Goal: Task Accomplishment & Management: Manage account settings

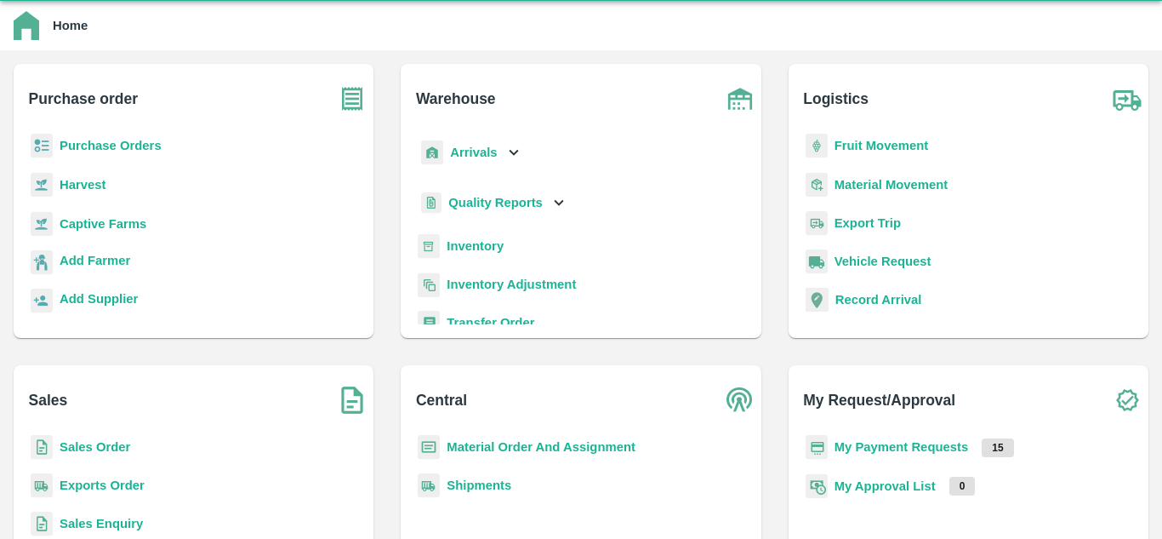
scroll to position [43, 0]
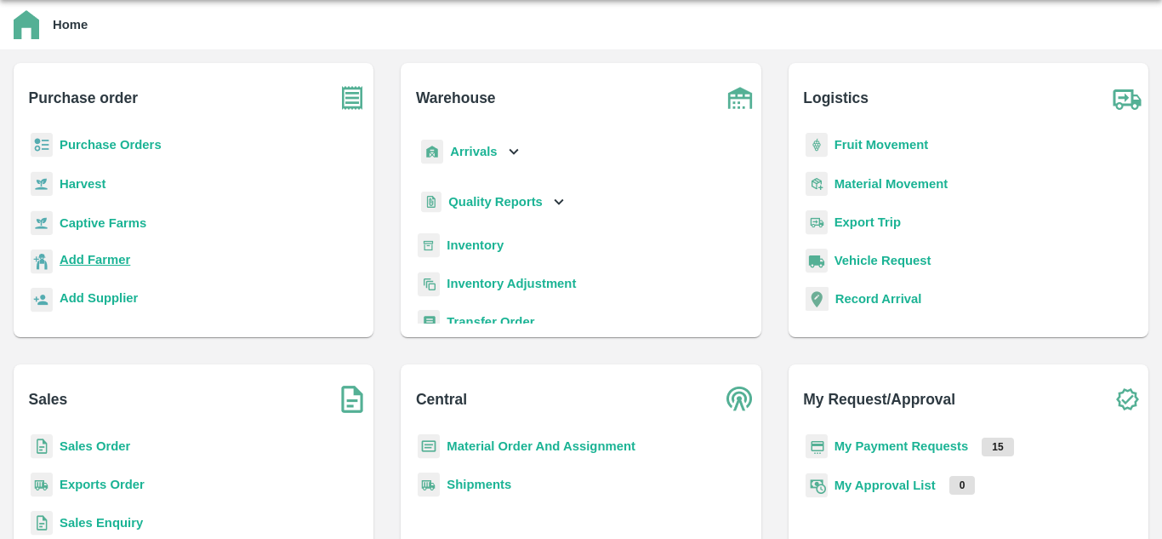
click at [107, 257] on b "Add Farmer" at bounding box center [95, 260] width 71 height 14
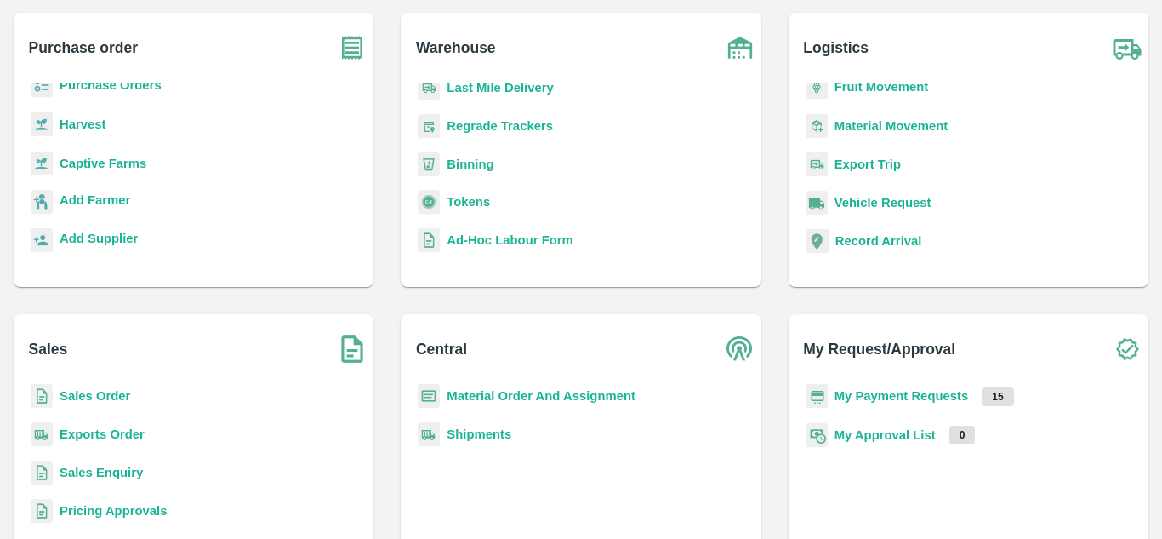
scroll to position [156, 0]
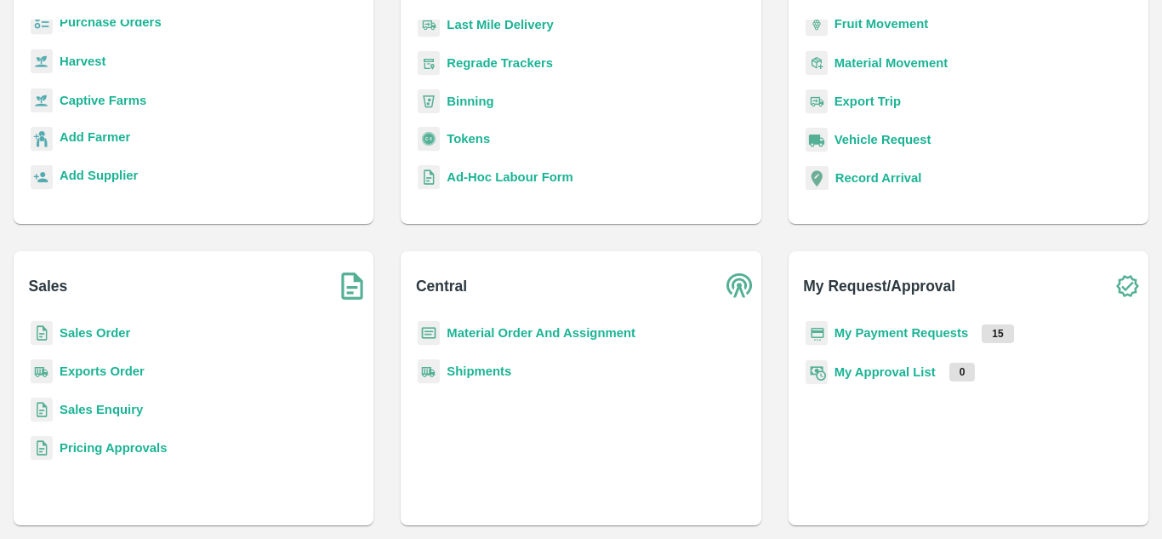
click at [922, 331] on b "My Payment Requests" at bounding box center [902, 333] width 134 height 14
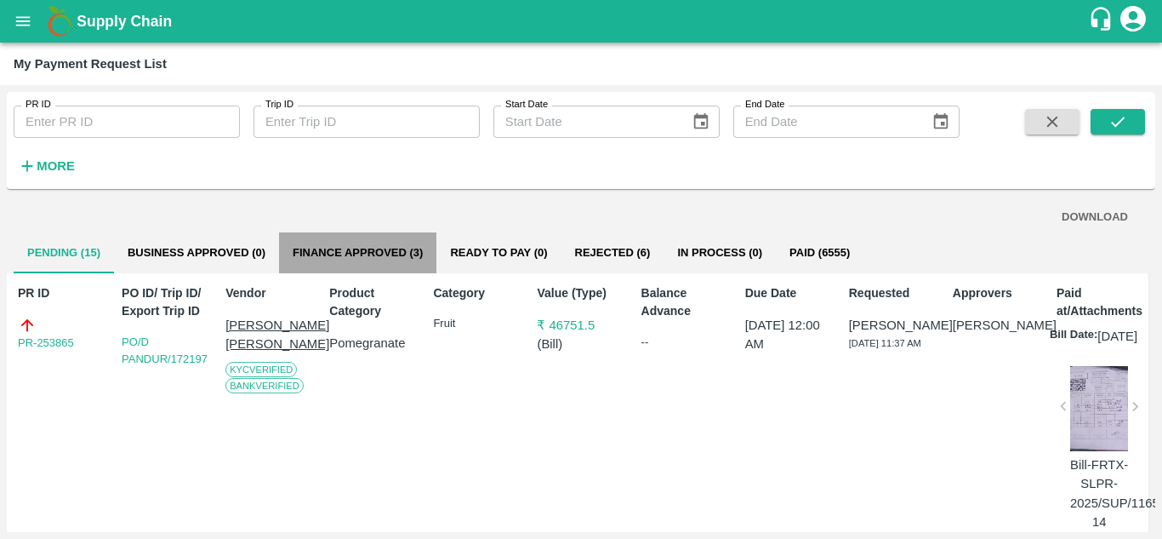
click at [382, 250] on button "Finance Approved (3)" at bounding box center [357, 252] width 157 height 41
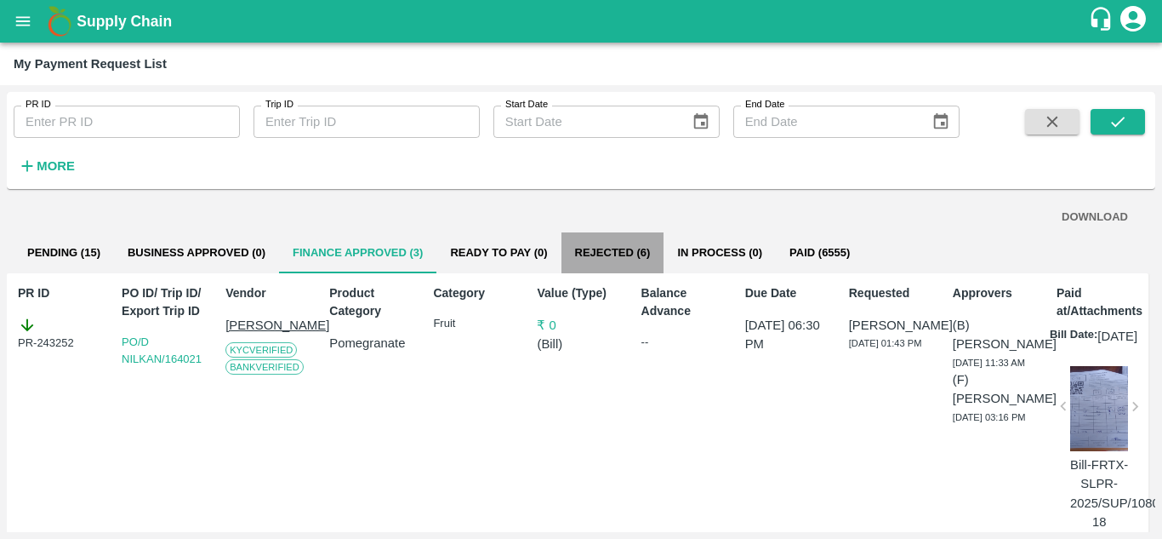
click at [613, 254] on button "Rejected (6)" at bounding box center [612, 252] width 103 height 41
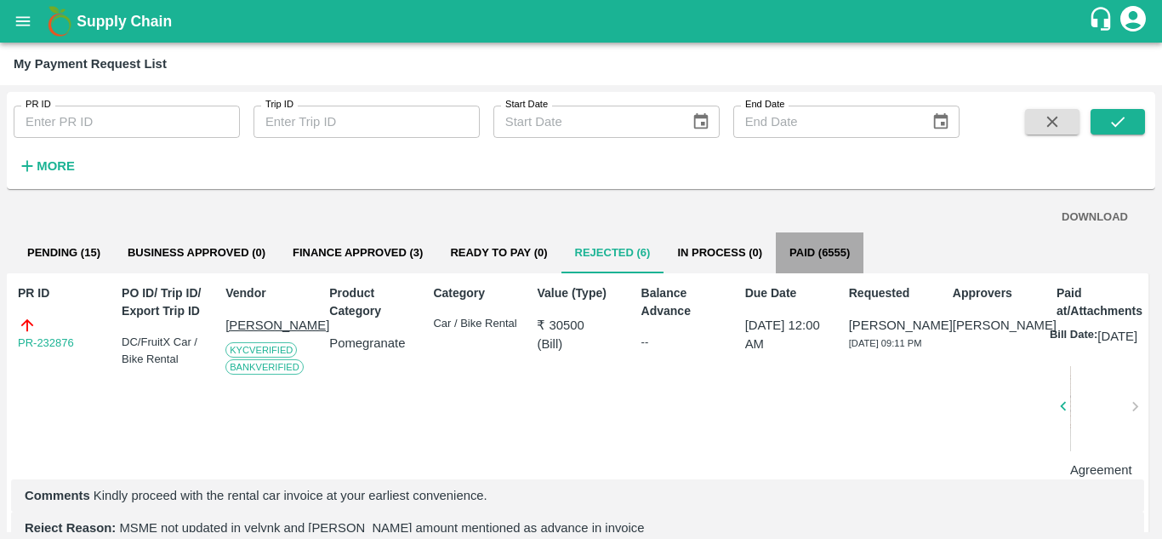
click at [814, 245] on button "Paid (6555)" at bounding box center [820, 252] width 88 height 41
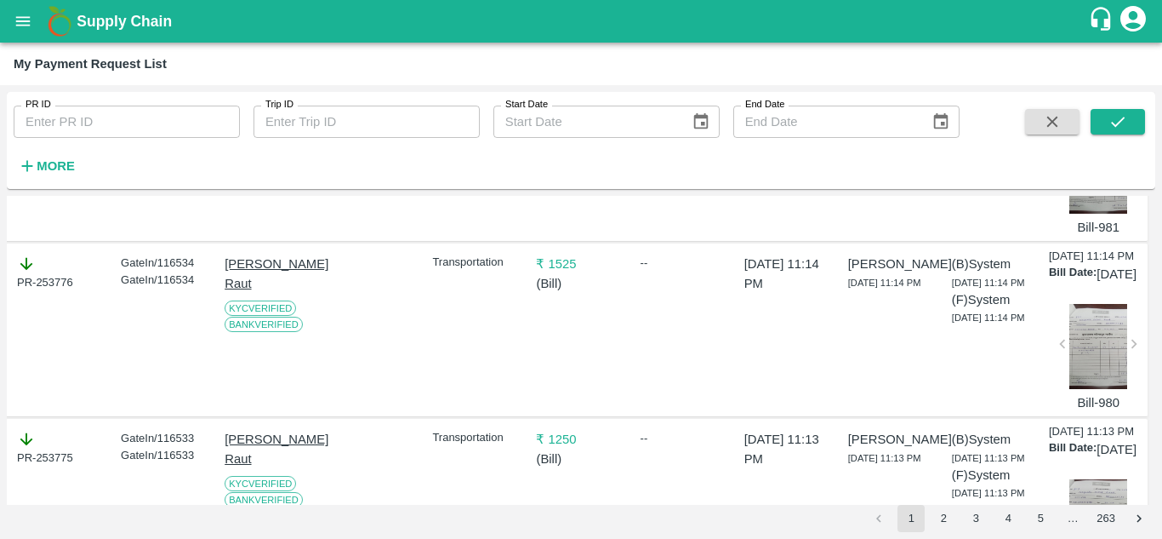
scroll to position [4146, 1]
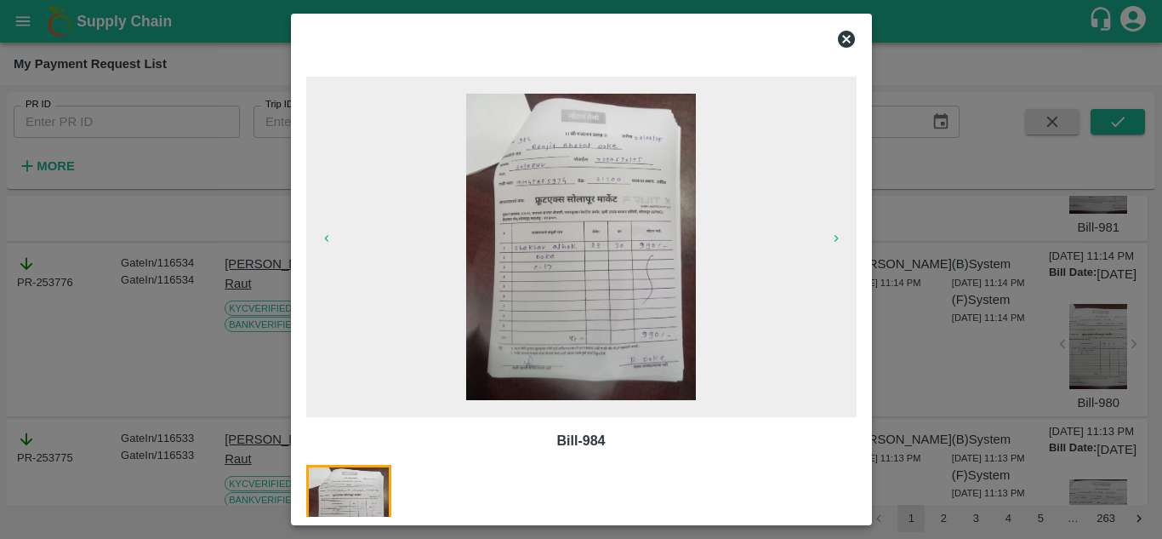
click at [846, 35] on icon at bounding box center [846, 39] width 17 height 17
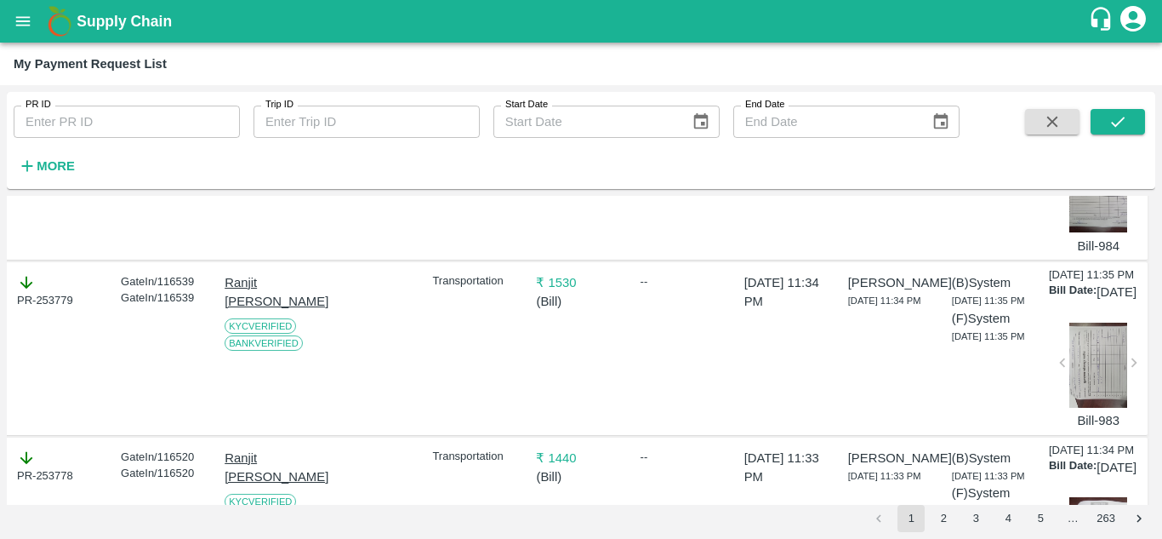
scroll to position [3601, 1]
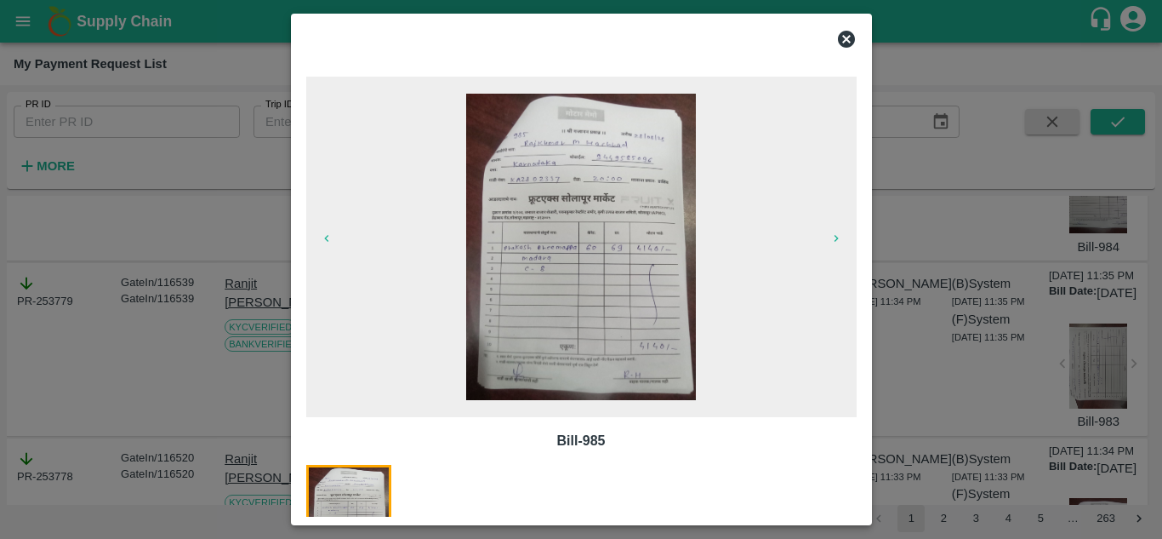
click at [847, 37] on icon at bounding box center [846, 39] width 20 height 20
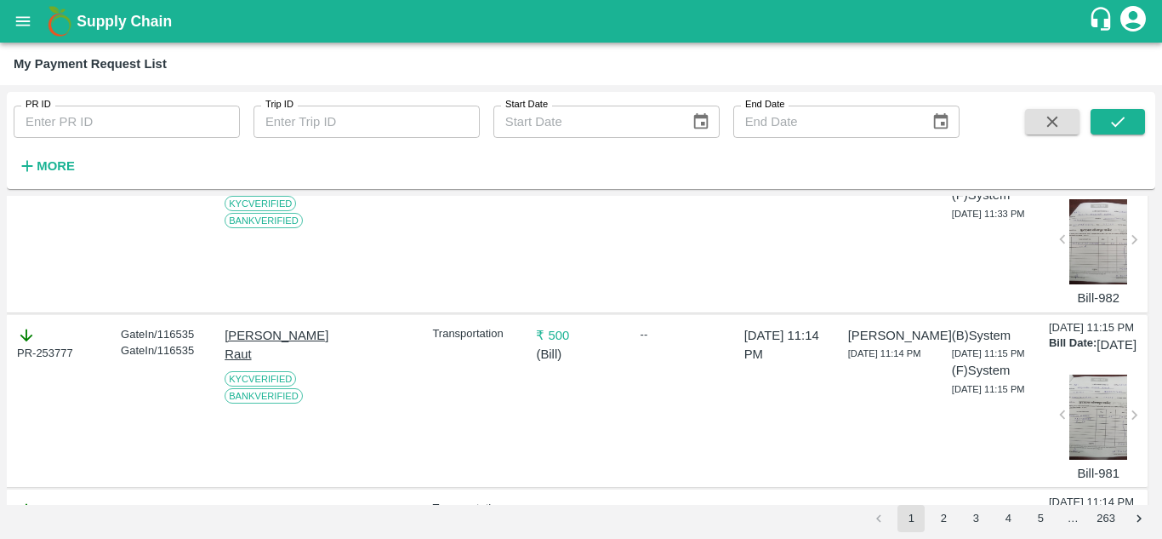
scroll to position [3902, 1]
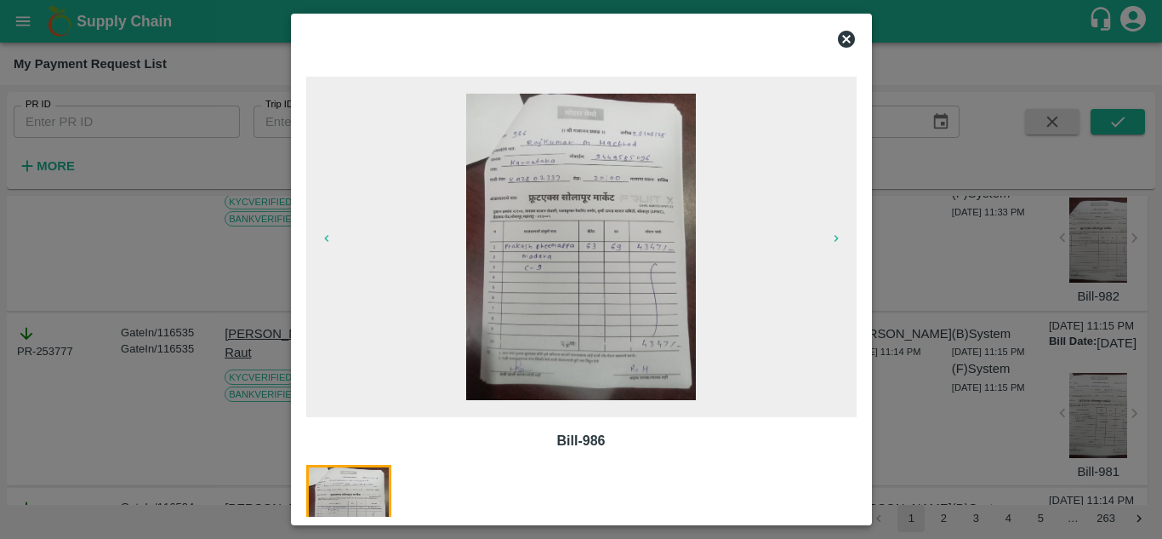
click at [850, 43] on icon at bounding box center [846, 39] width 17 height 17
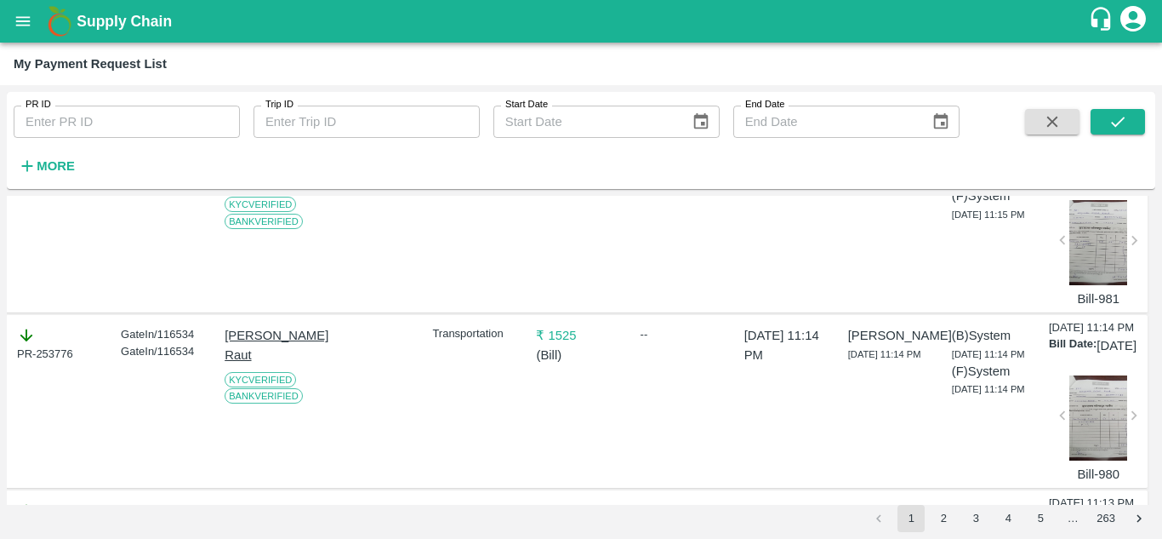
scroll to position [4075, 1]
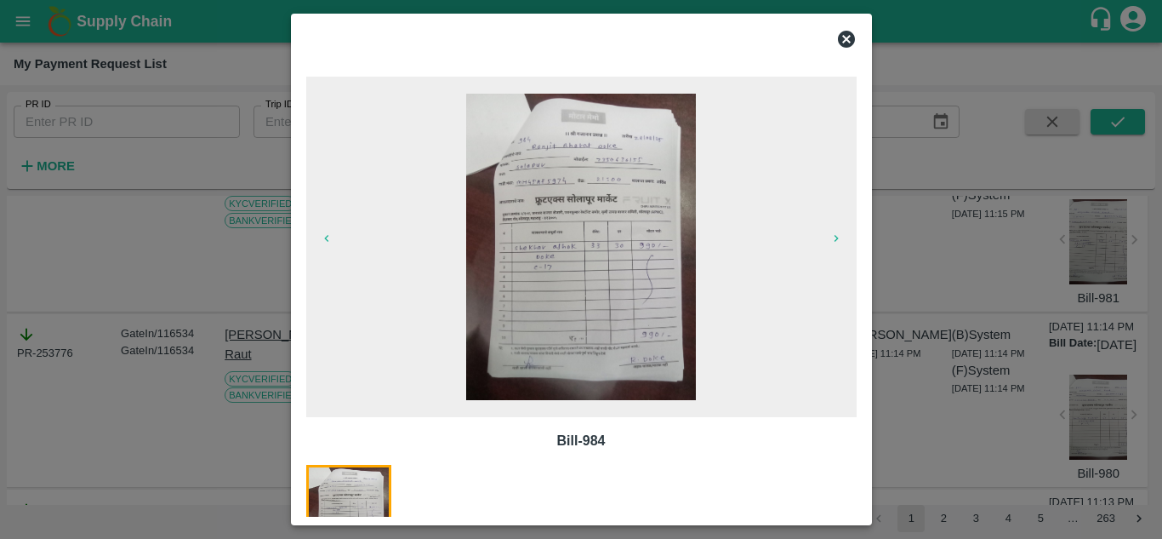
click at [846, 40] on icon at bounding box center [846, 39] width 20 height 20
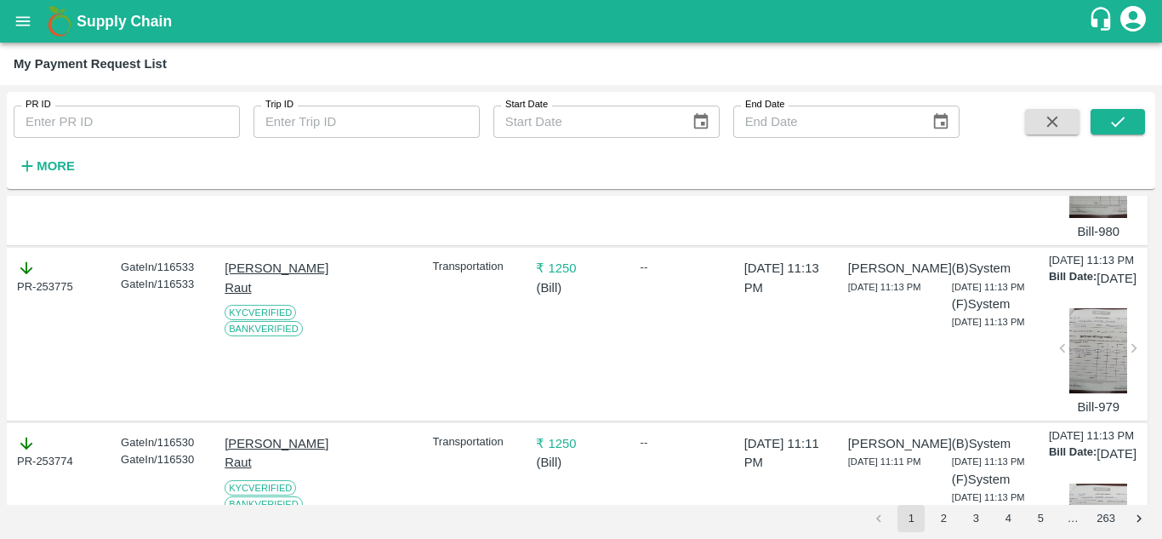
scroll to position [4319, 1]
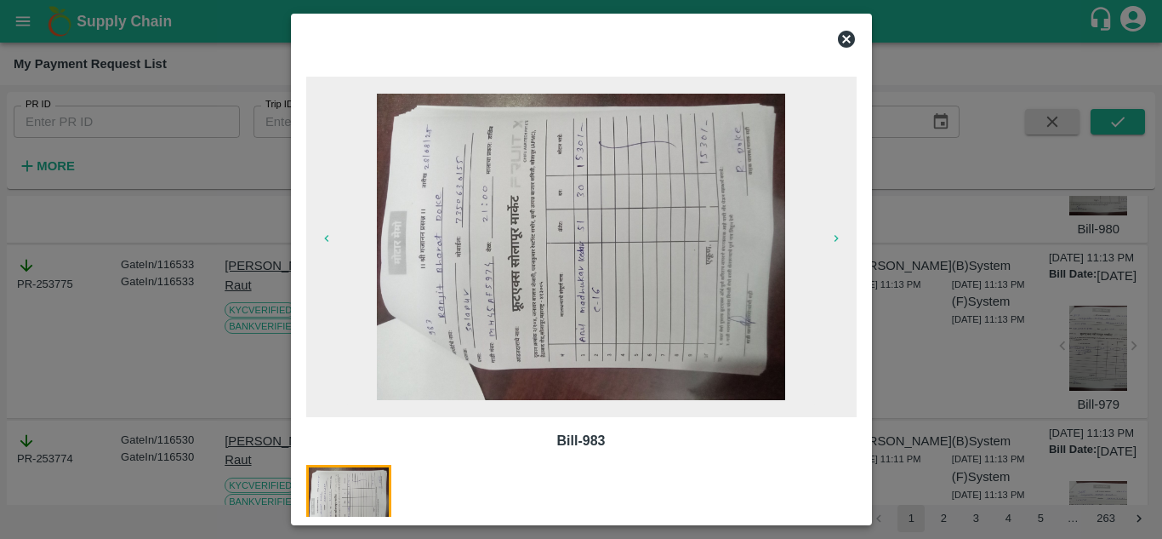
click at [841, 37] on icon at bounding box center [846, 39] width 17 height 17
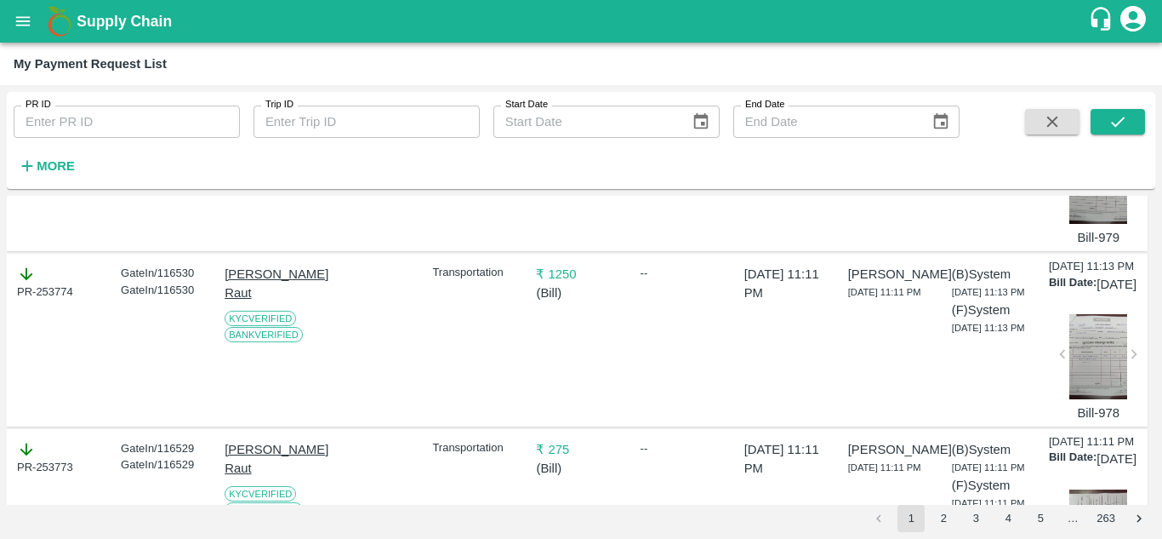
scroll to position [4502, 1]
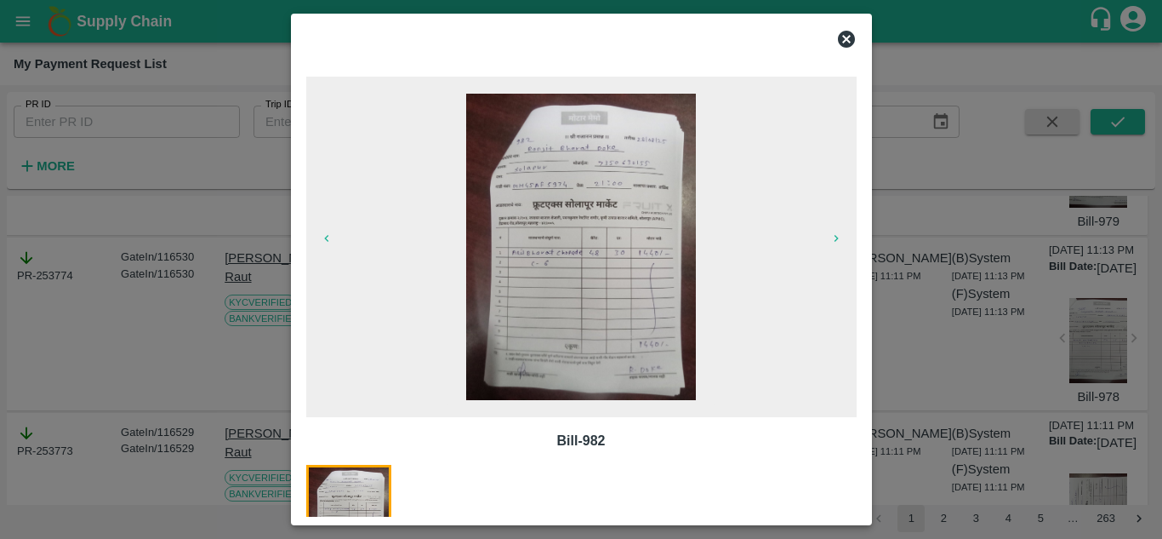
click at [847, 40] on icon at bounding box center [846, 39] width 20 height 20
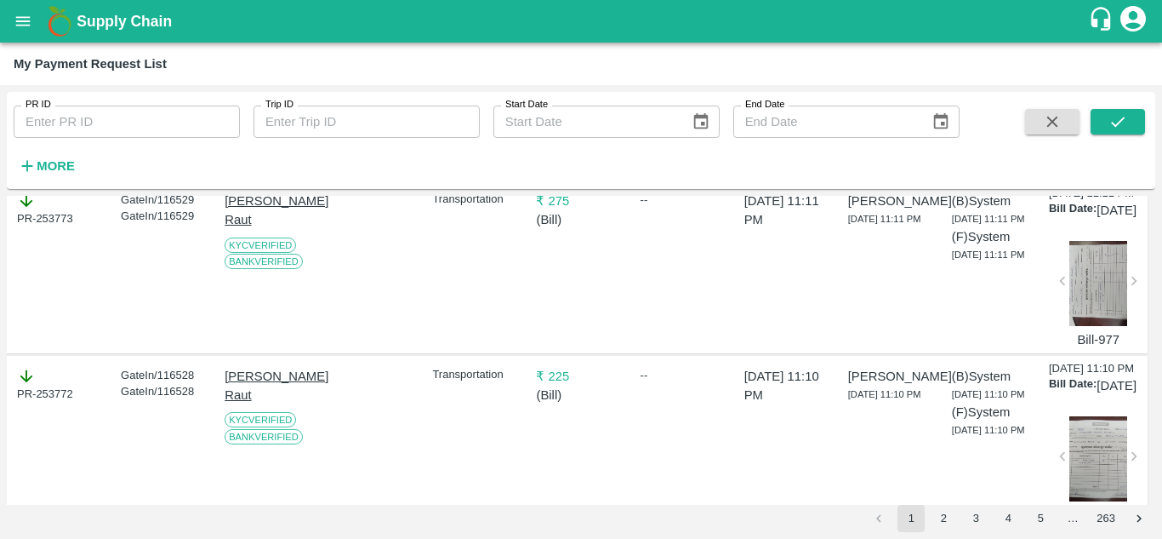
scroll to position [4737, 1]
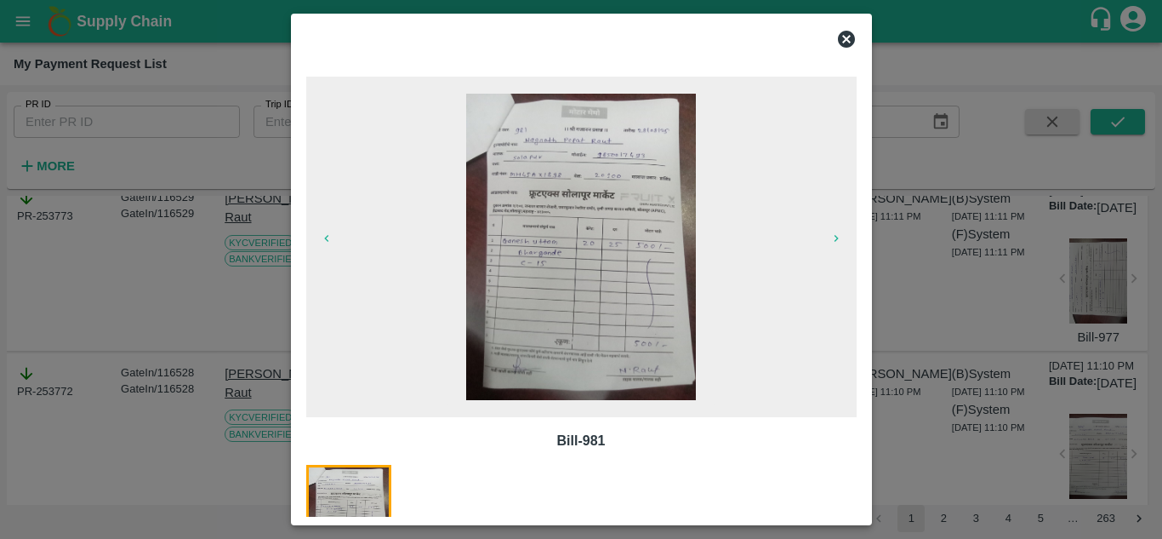
click at [843, 40] on icon at bounding box center [846, 39] width 17 height 17
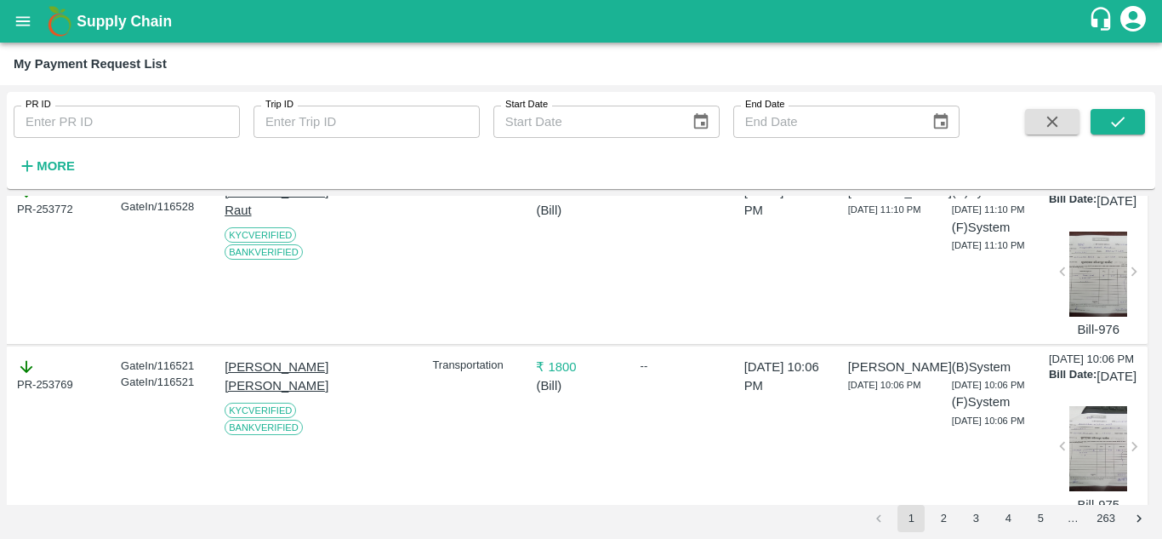
scroll to position [4955, 1]
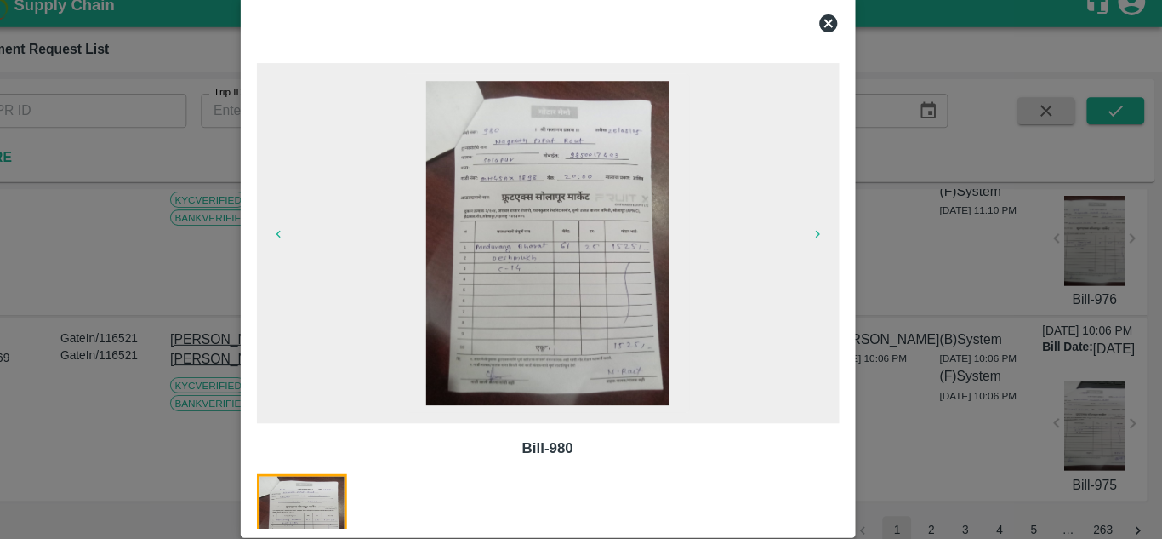
scroll to position [0, 0]
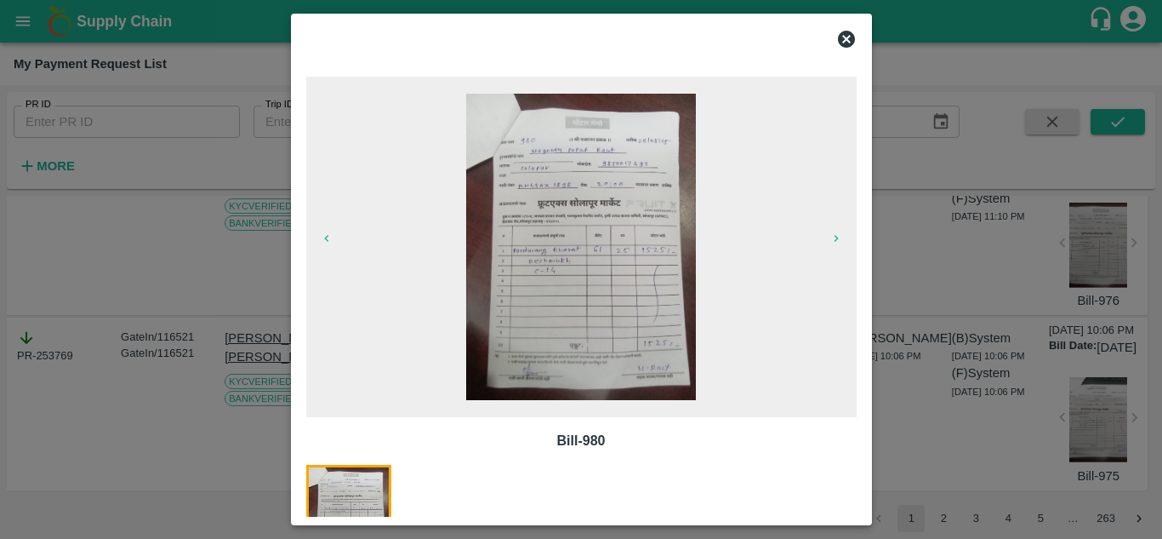
click at [852, 37] on icon at bounding box center [846, 39] width 17 height 17
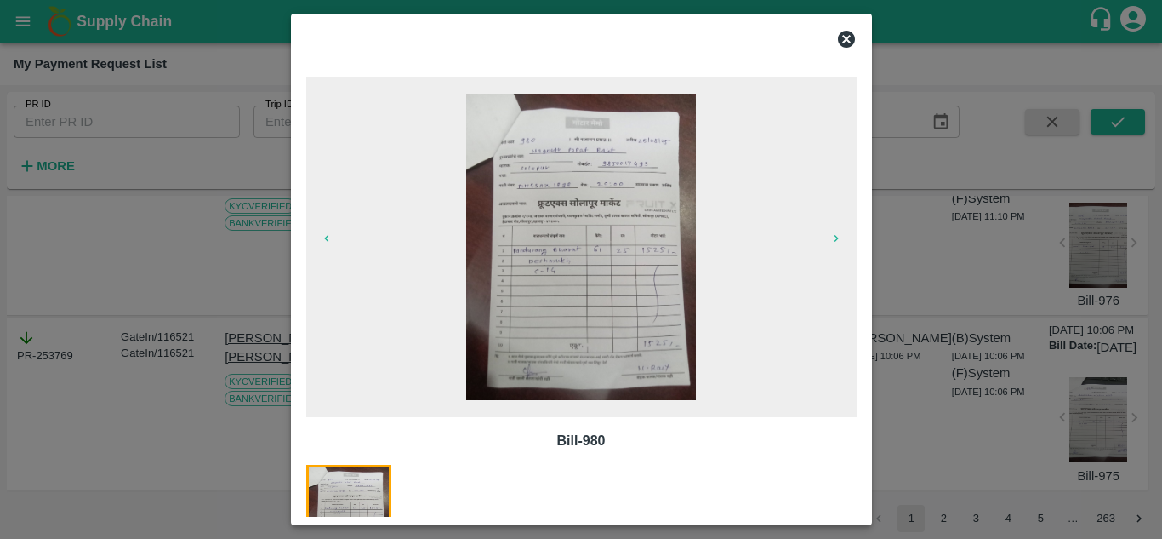
click at [848, 43] on icon at bounding box center [846, 39] width 17 height 17
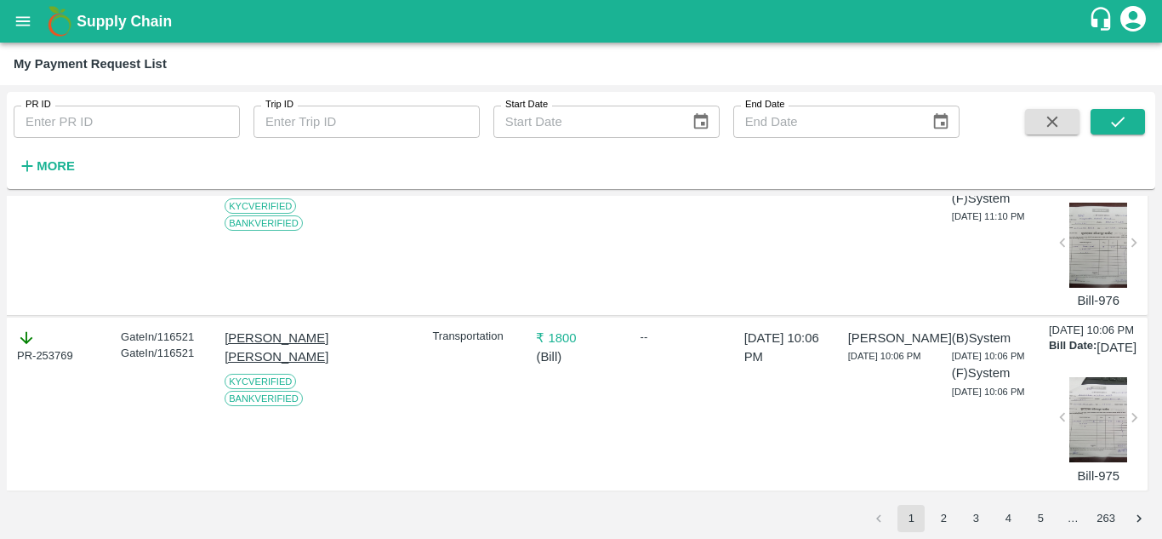
scroll to position [5164, 1]
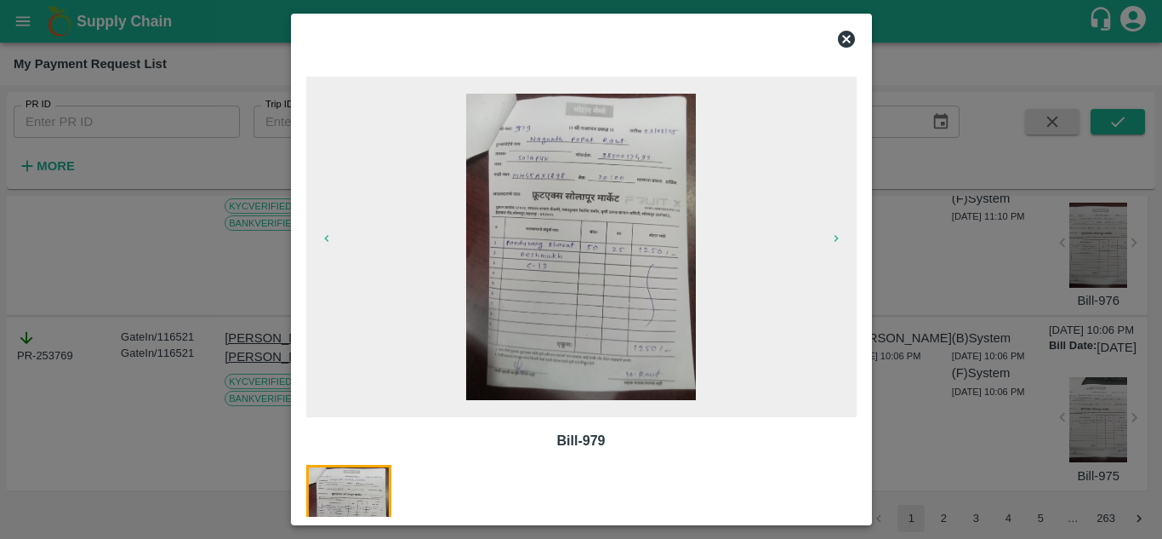
click at [846, 39] on icon at bounding box center [846, 39] width 20 height 20
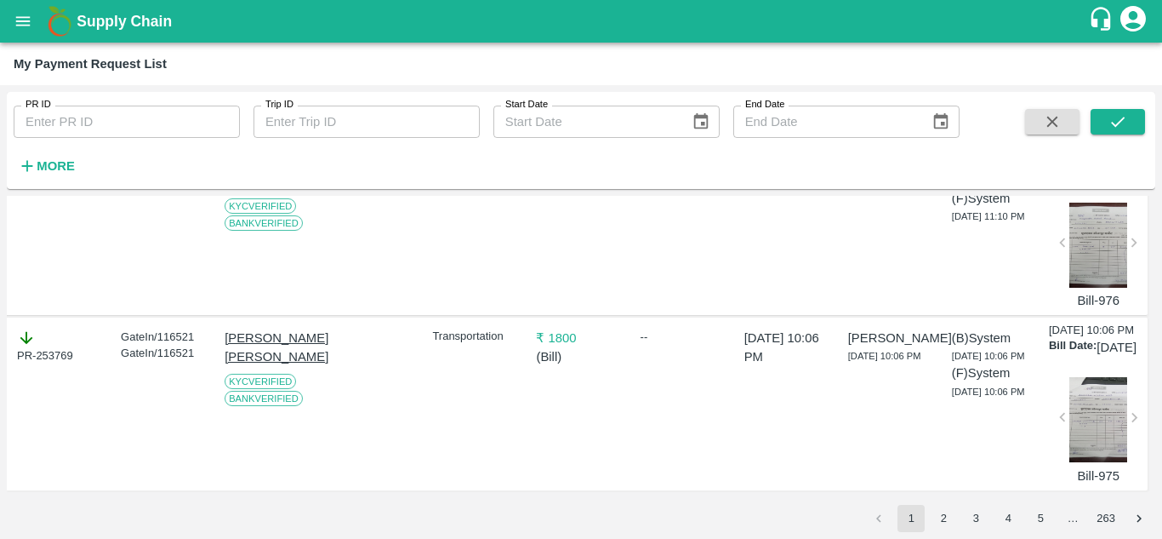
scroll to position [5381, 1]
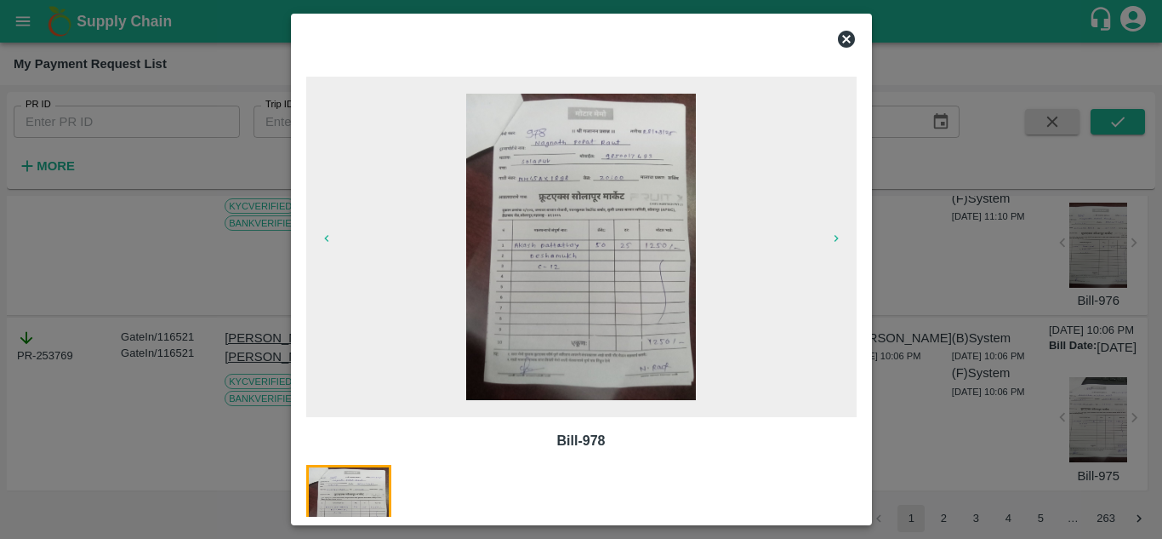
click at [849, 40] on icon at bounding box center [846, 39] width 17 height 17
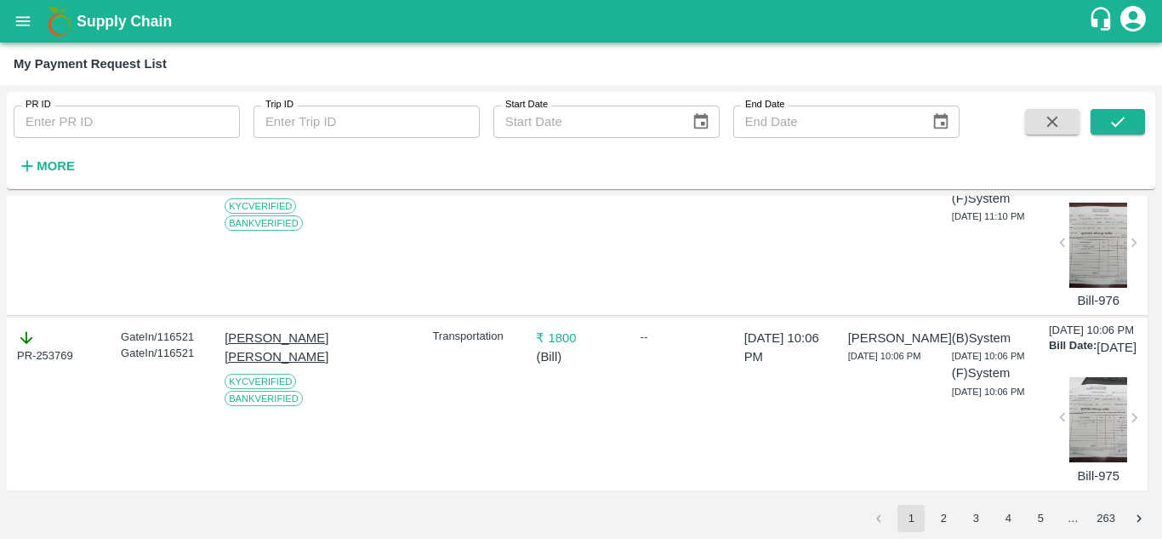
scroll to position [5622, 1]
click at [1094, 112] on div at bounding box center [1098, 69] width 59 height 85
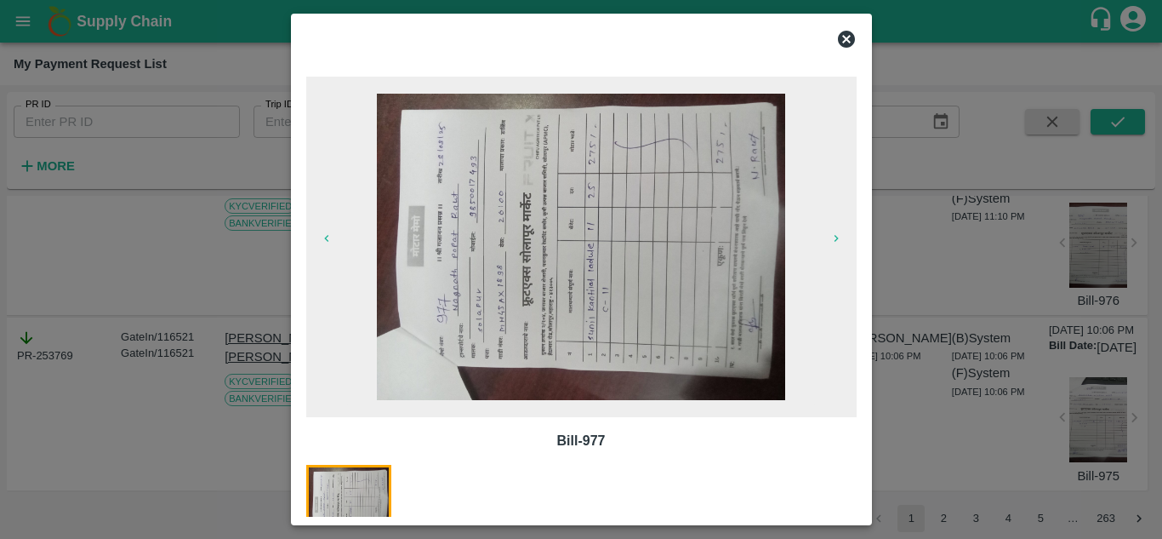
click at [846, 39] on icon at bounding box center [846, 39] width 20 height 20
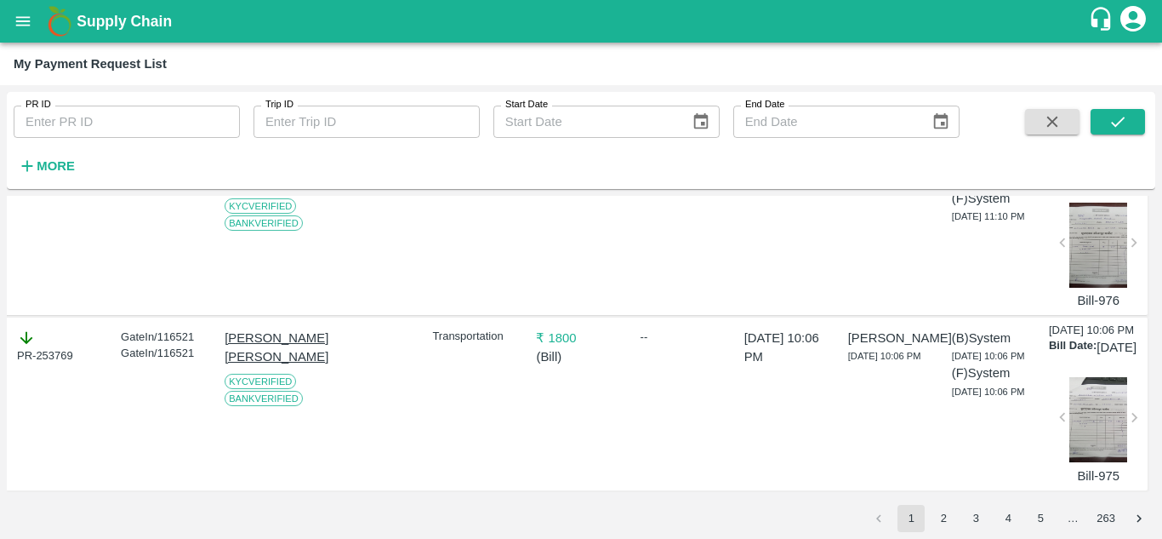
scroll to position [5816, 1]
click at [1097, 288] on div at bounding box center [1098, 244] width 59 height 85
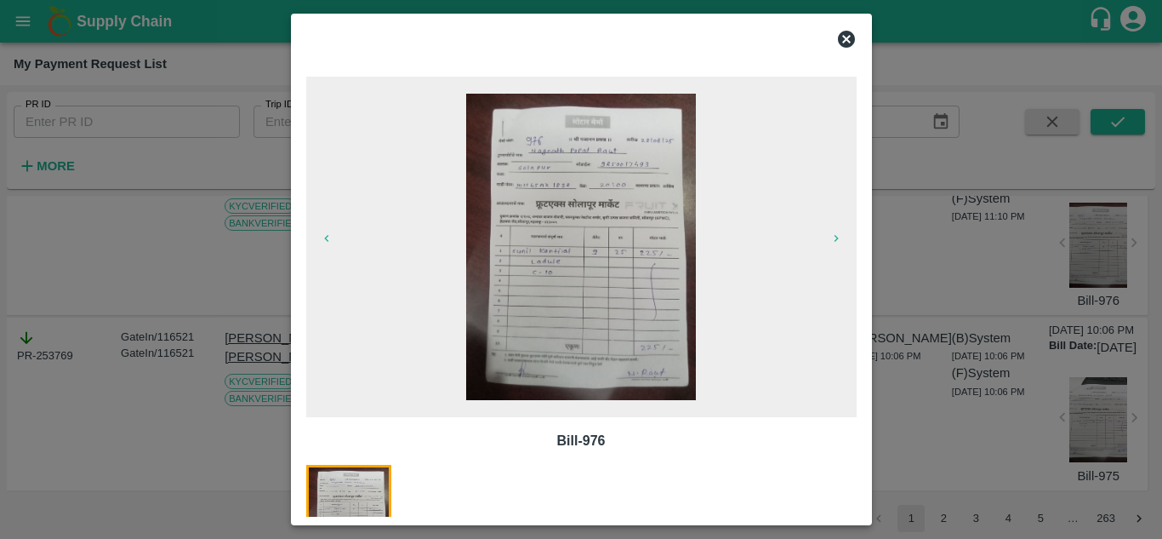
click at [845, 36] on icon at bounding box center [846, 39] width 17 height 17
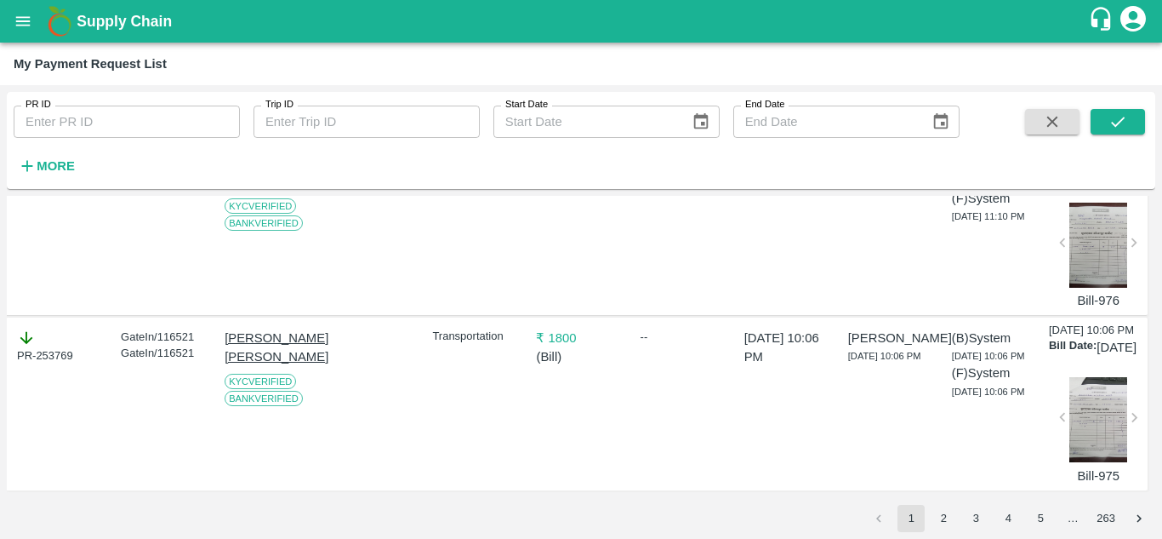
scroll to position [5935, 1]
click at [1094, 419] on div at bounding box center [1098, 419] width 59 height 85
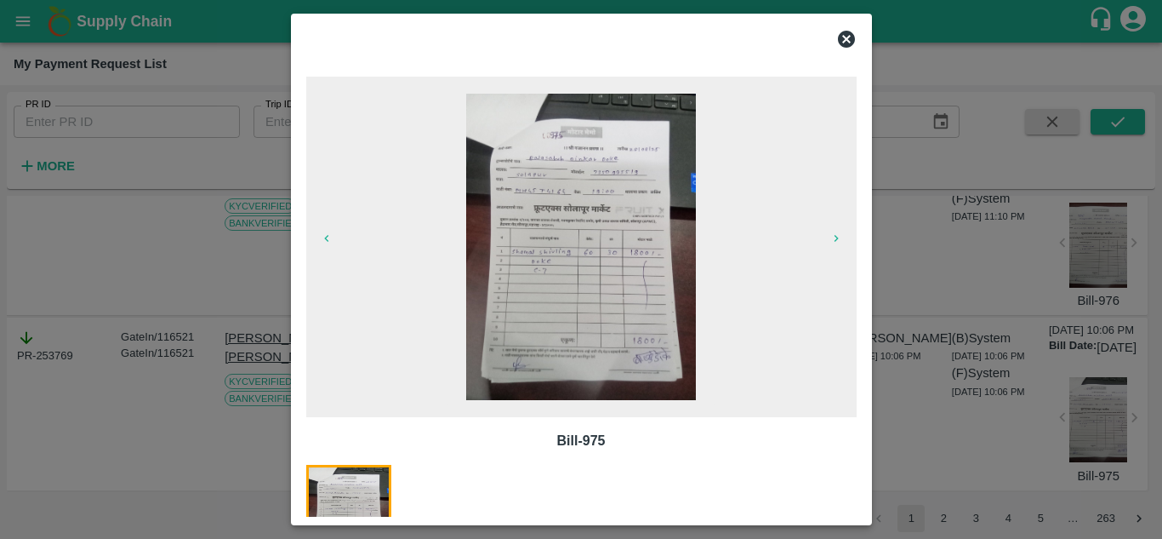
click at [847, 37] on icon at bounding box center [846, 39] width 20 height 20
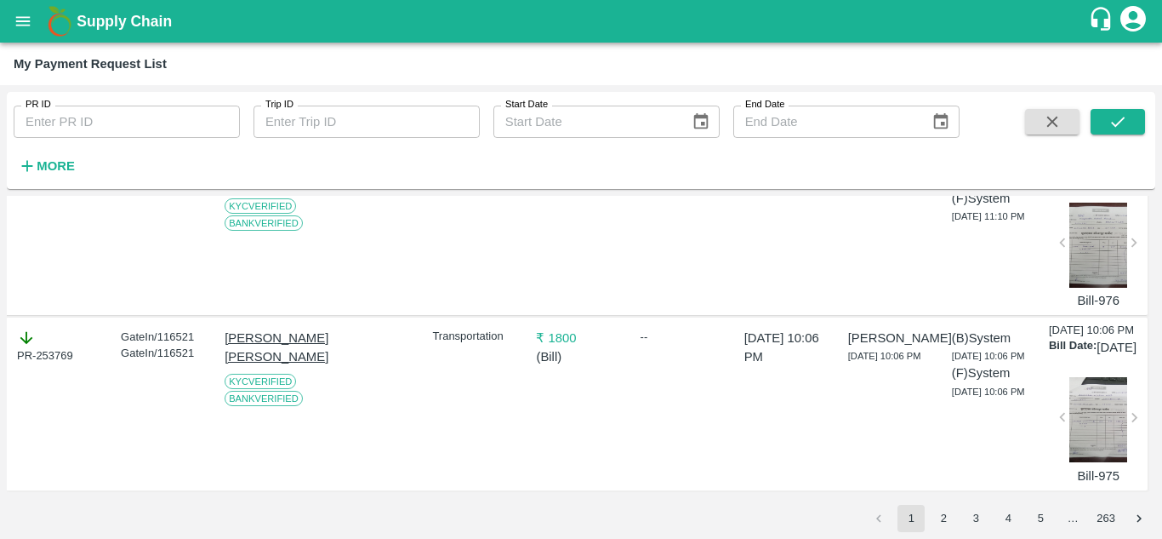
click at [46, 328] on div "PR-253769" at bounding box center [61, 346] width 88 height 36
click at [24, 328] on icon at bounding box center [26, 337] width 19 height 19
click at [1129, 401] on div "[DATE] 10:06 PM Bill Date: [DATE] Bill-975" at bounding box center [1096, 404] width 94 height 164
click at [1063, 402] on div "Bill-975" at bounding box center [1088, 420] width 79 height 128
